Goal: Information Seeking & Learning: Learn about a topic

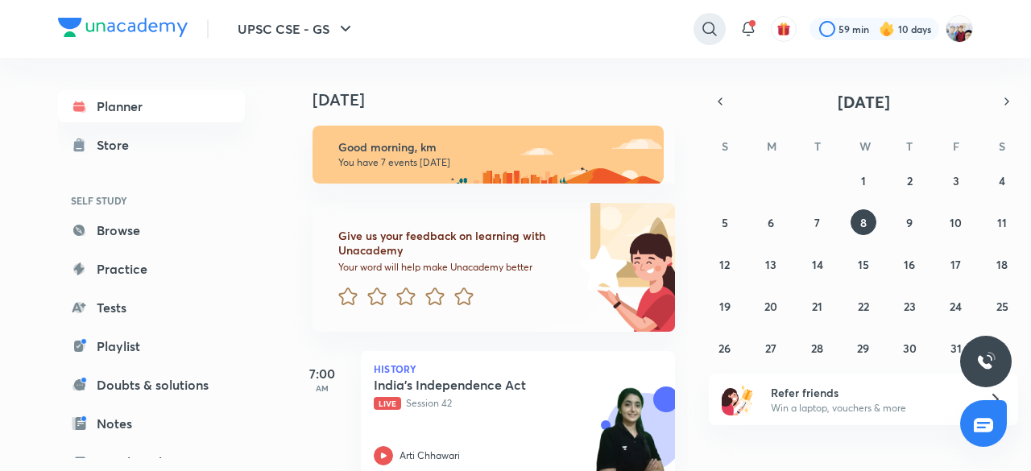
click at [711, 26] on icon at bounding box center [709, 28] width 19 height 19
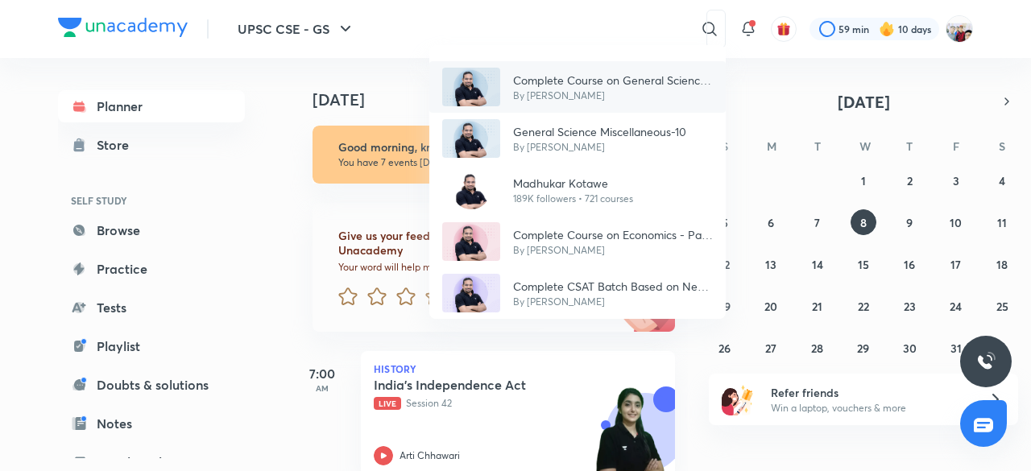
click at [611, 80] on p "Complete Course on General Science 2024-25" at bounding box center [613, 80] width 200 height 17
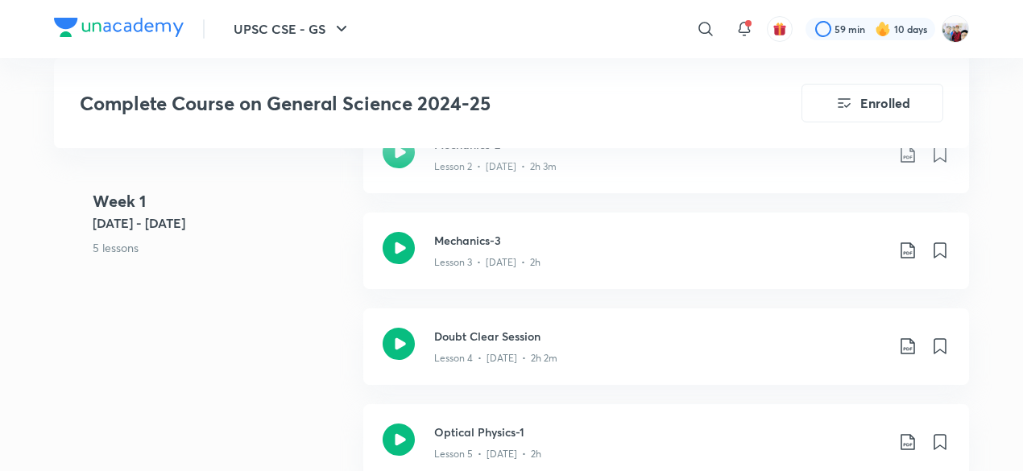
scroll to position [1064, 0]
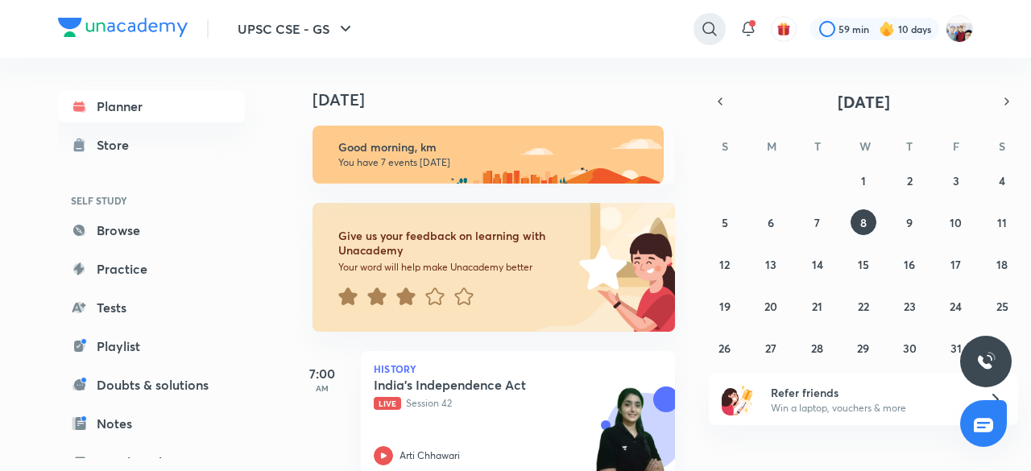
click at [708, 30] on icon at bounding box center [709, 28] width 19 height 19
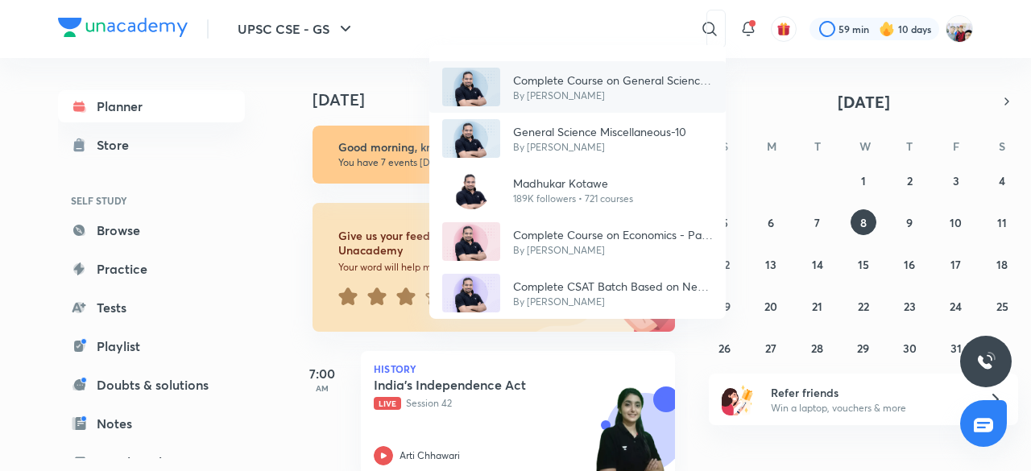
click at [637, 73] on p "Complete Course on General Science 2024-25" at bounding box center [613, 80] width 200 height 17
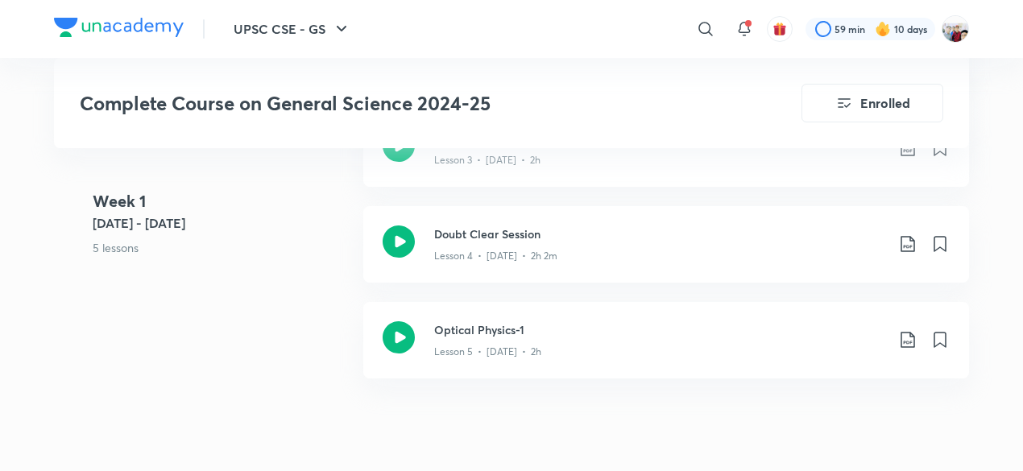
scroll to position [1193, 0]
click at [670, 375] on link "Optical Physics-1 Lesson 5 • [DATE] • 2h" at bounding box center [666, 348] width 606 height 96
